Goal: Transaction & Acquisition: Book appointment/travel/reservation

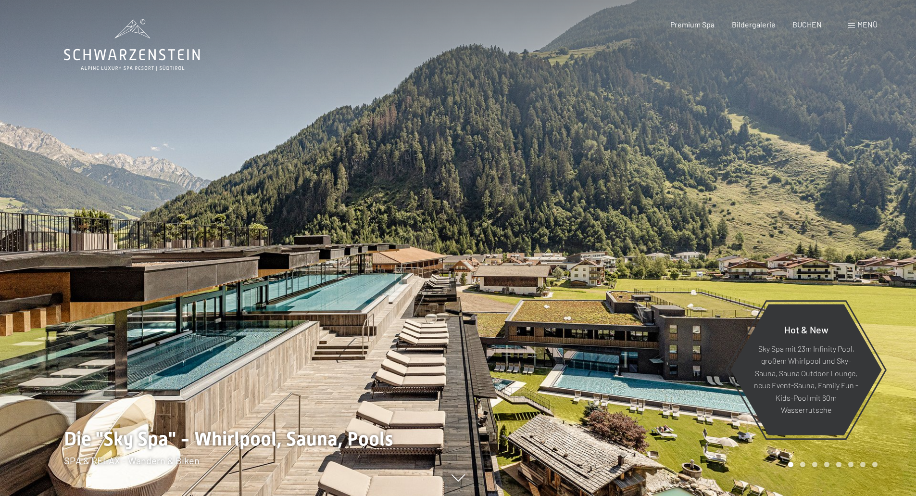
click at [856, 23] on div "Menü" at bounding box center [862, 24] width 29 height 11
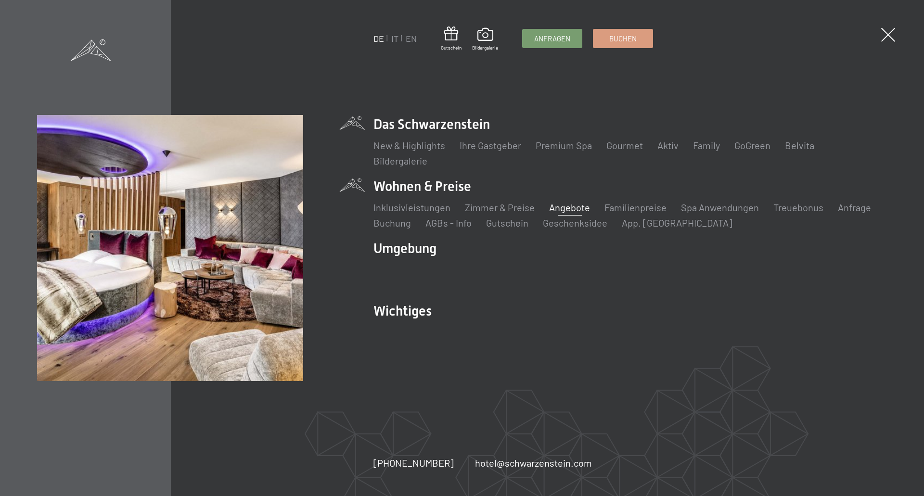
click at [558, 208] on link "Angebote" at bounding box center [569, 208] width 41 height 12
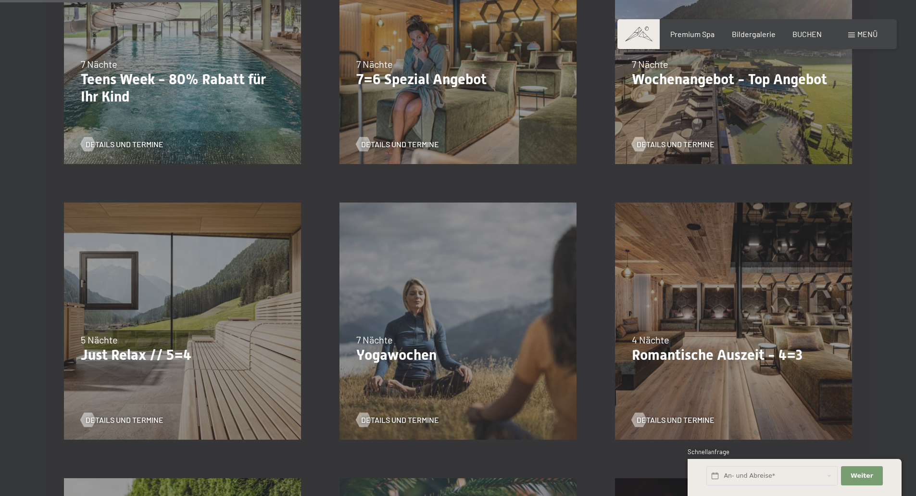
scroll to position [433, 0]
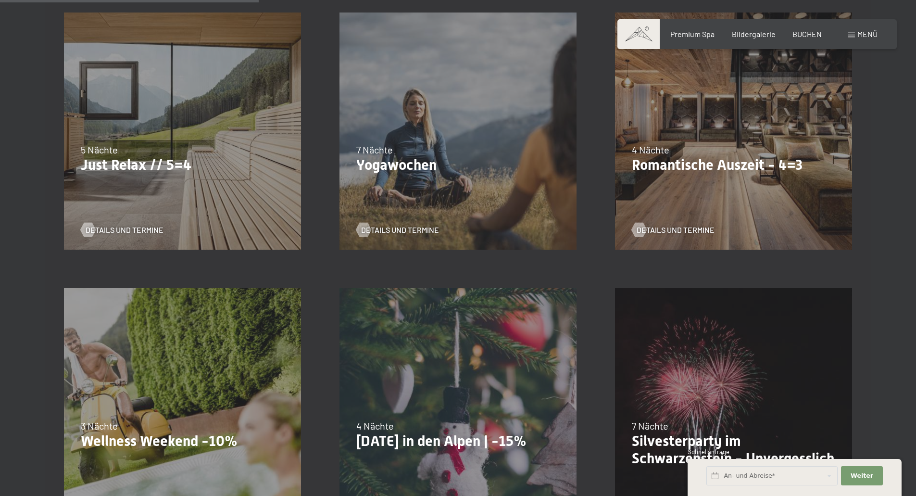
scroll to position [625, 0]
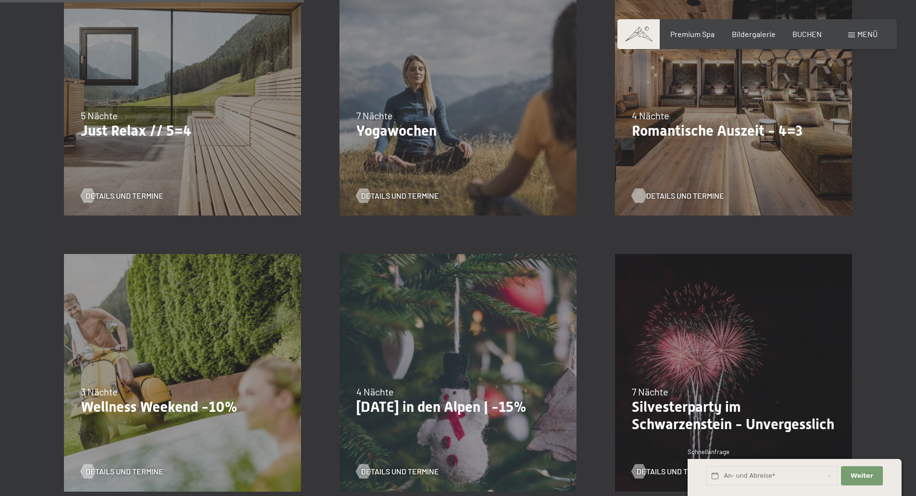
click at [680, 193] on span "Details und Termine" at bounding box center [685, 195] width 78 height 11
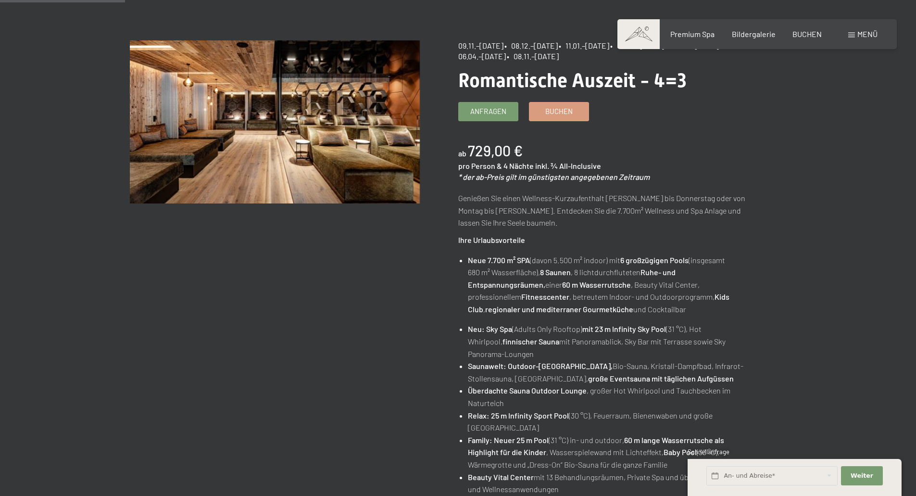
scroll to position [48, 0]
